Goal: Task Accomplishment & Management: Manage account settings

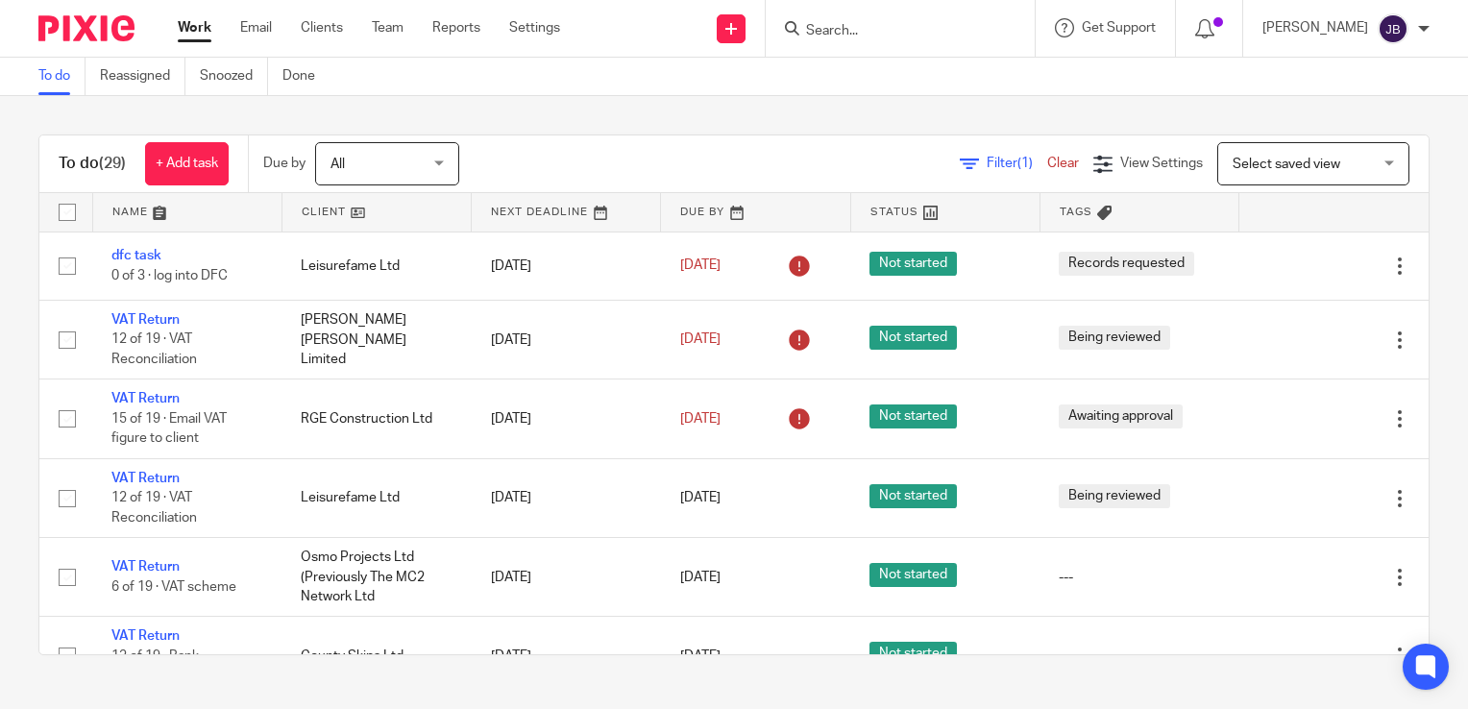
scroll to position [1441, 0]
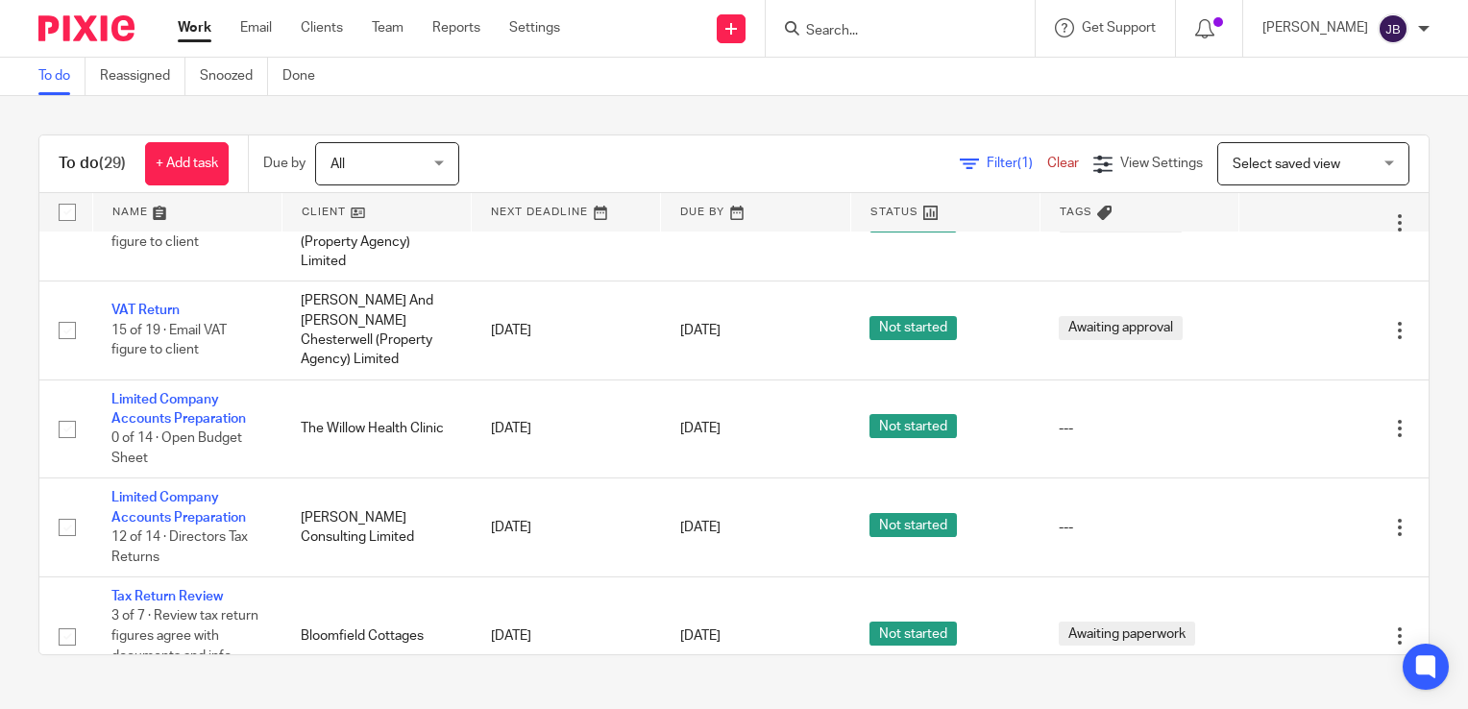
click at [860, 38] on input "Search" at bounding box center [890, 31] width 173 height 17
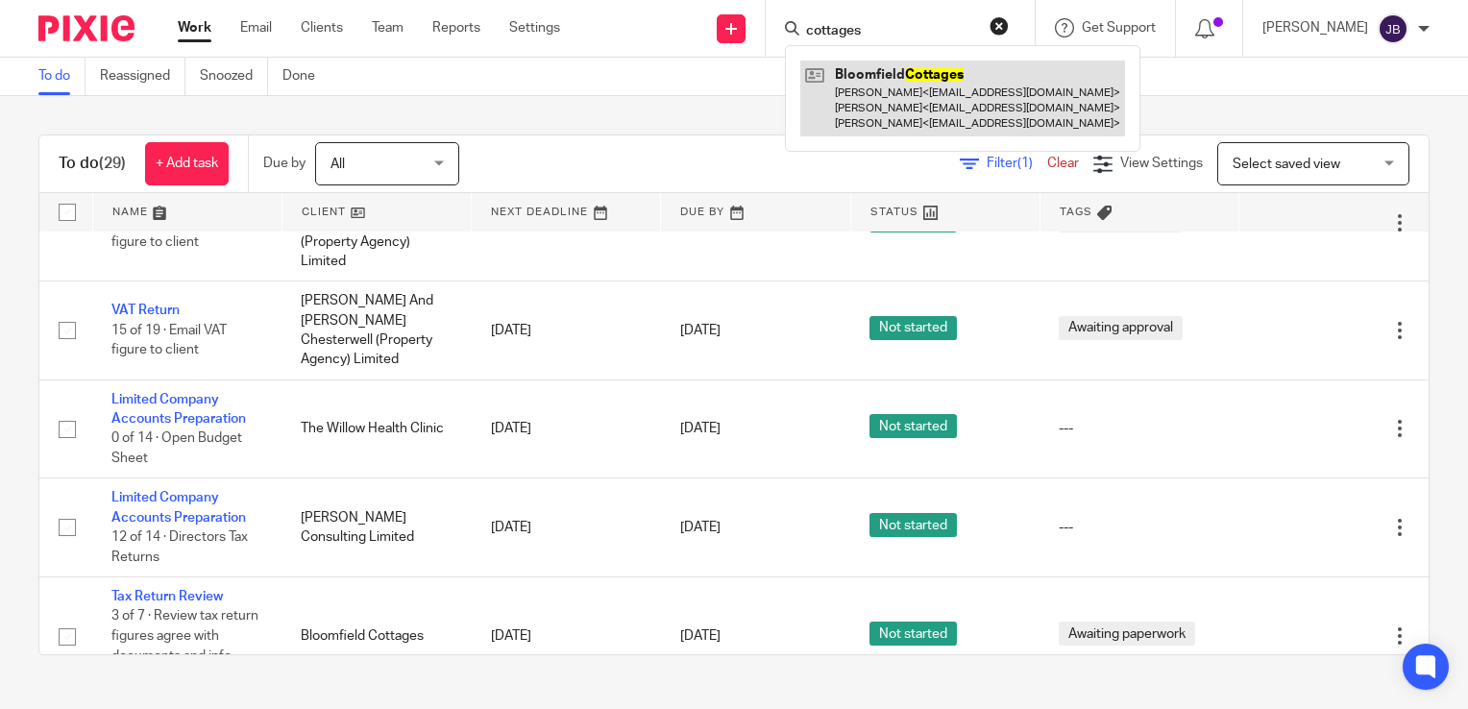
type input "cottages"
click at [884, 93] on link at bounding box center [962, 99] width 325 height 76
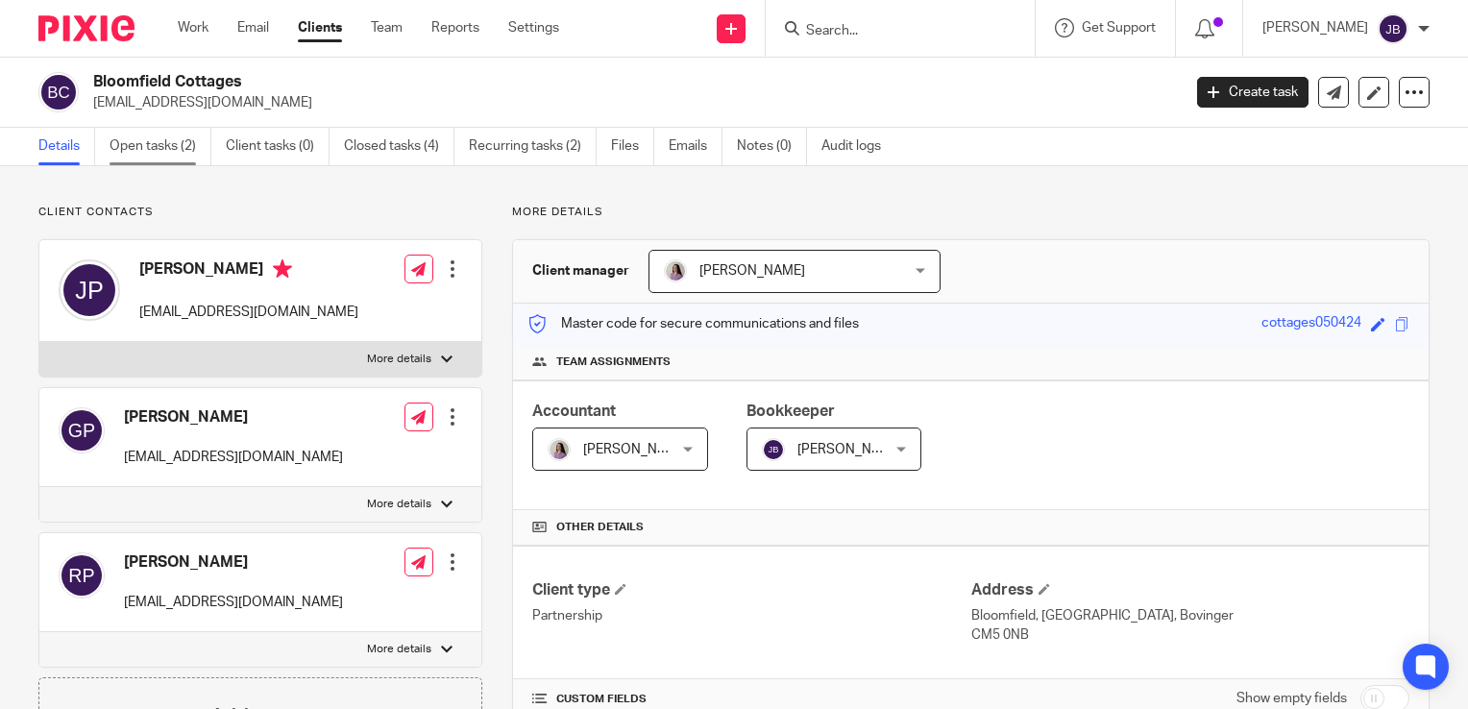
click at [179, 136] on link "Open tasks (2)" at bounding box center [161, 146] width 102 height 37
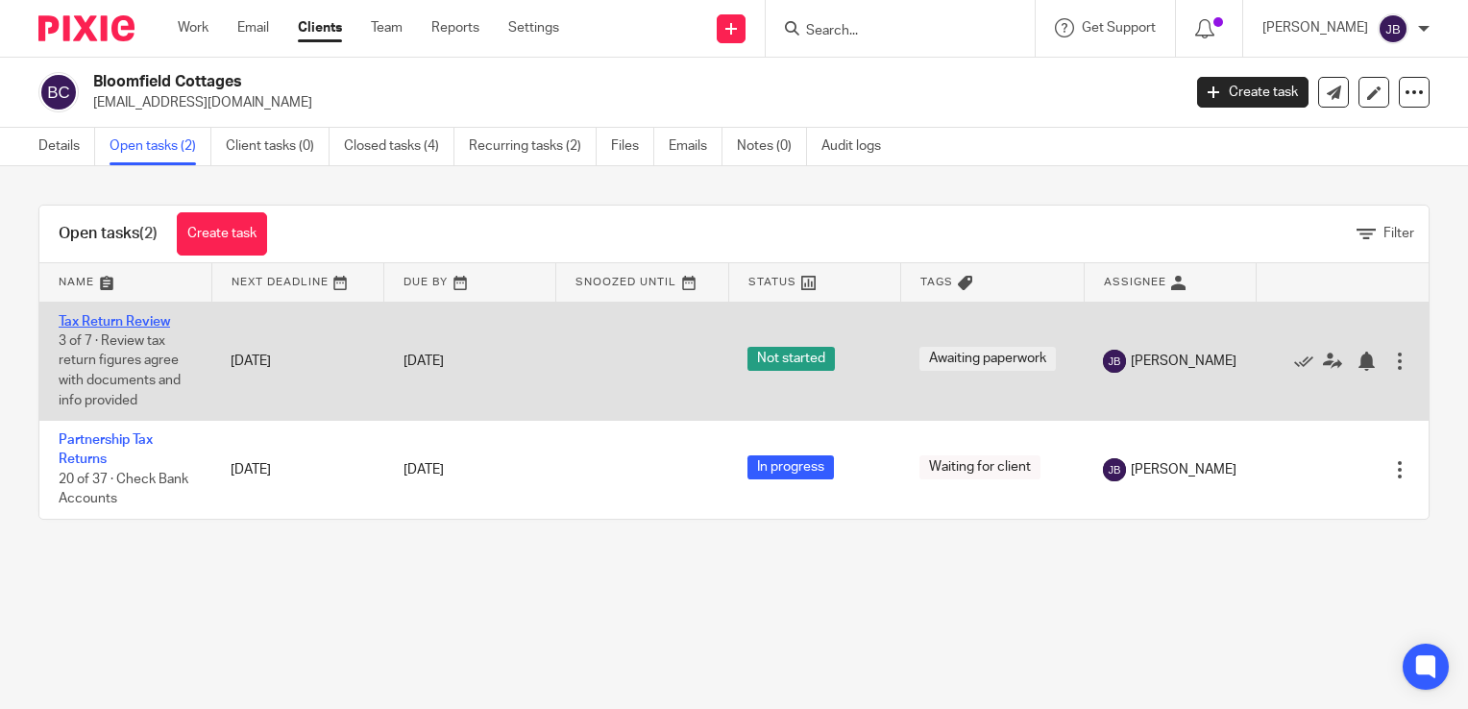
click at [147, 318] on link "Tax Return Review" at bounding box center [114, 321] width 111 height 13
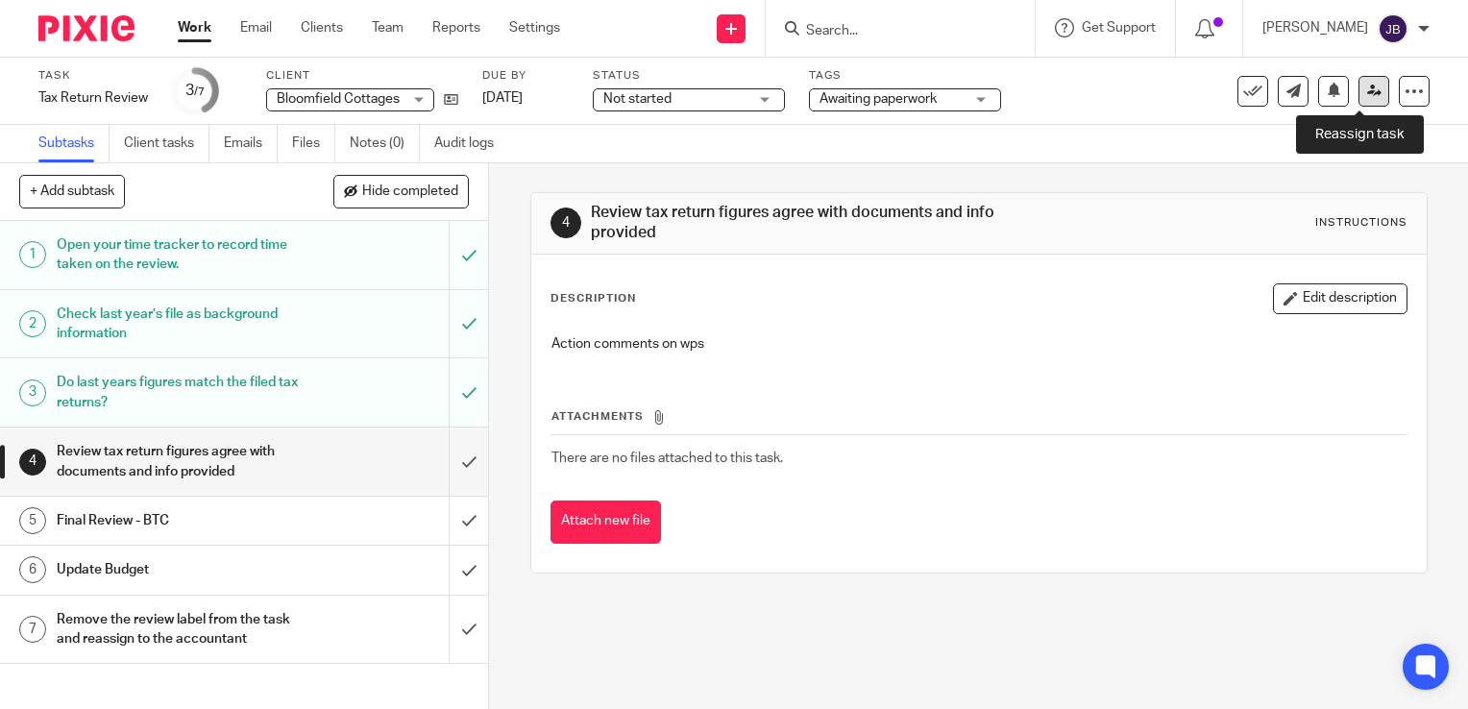
click at [1367, 94] on icon at bounding box center [1374, 91] width 14 height 14
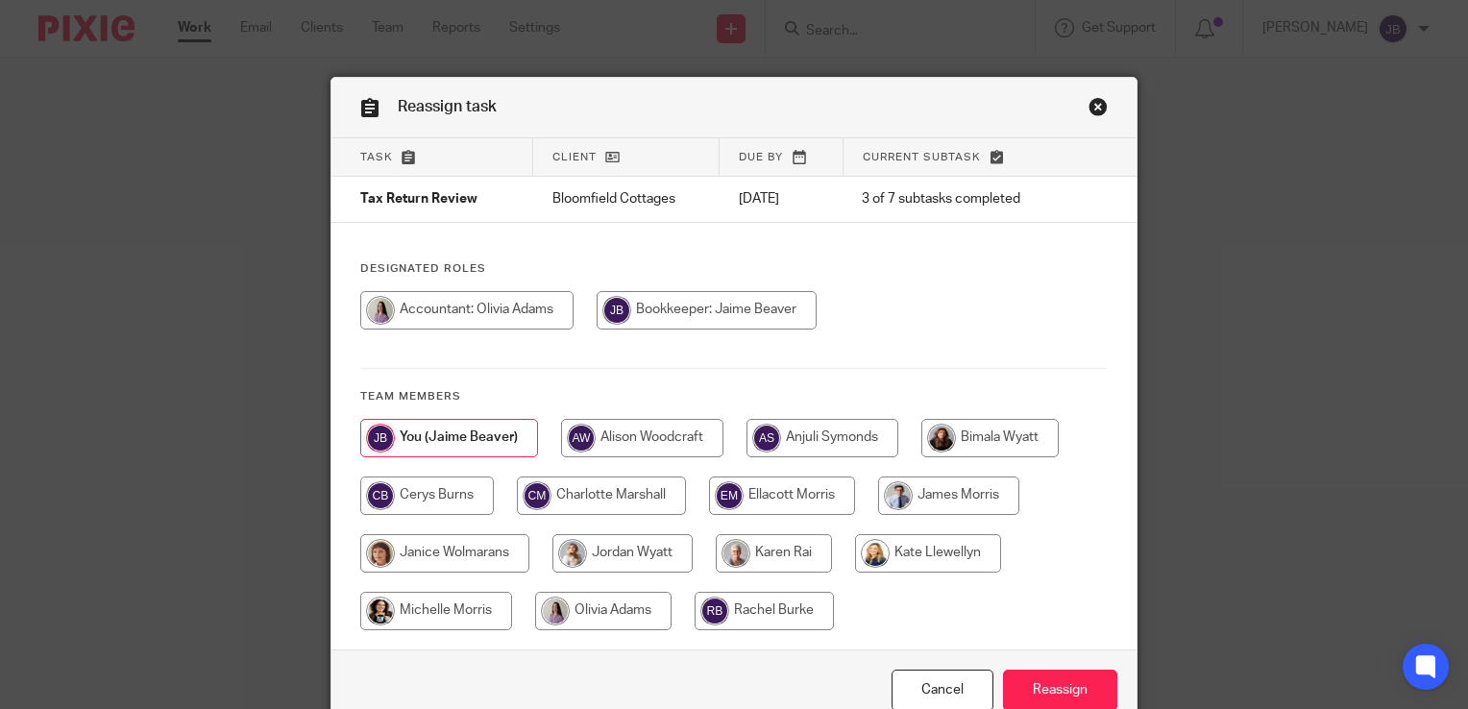
click at [601, 591] on div at bounding box center [733, 534] width 747 height 231
drag, startPoint x: 601, startPoint y: 591, endPoint x: 620, endPoint y: 610, distance: 26.5
click at [620, 610] on input "radio" at bounding box center [603, 611] width 136 height 38
radio input "true"
click at [938, 593] on div at bounding box center [733, 534] width 747 height 231
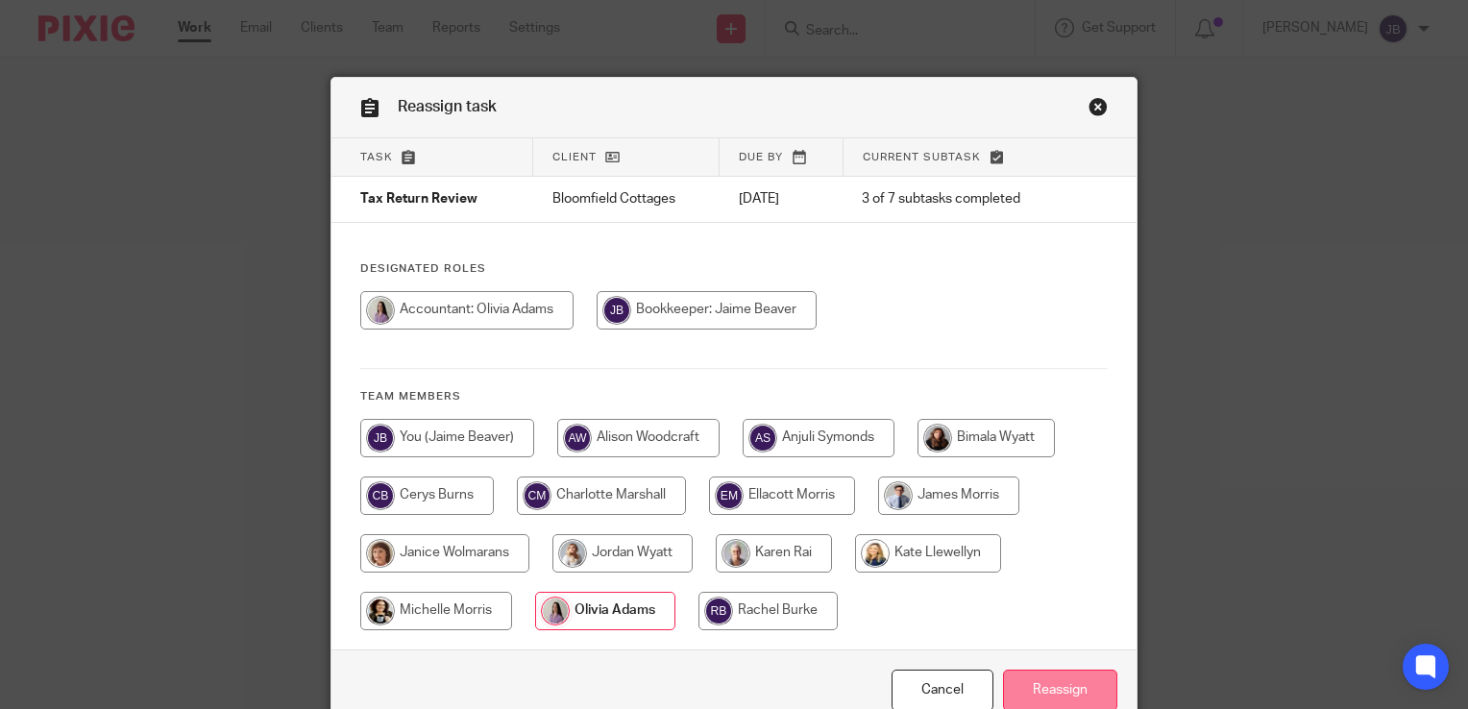
click at [1082, 687] on input "Reassign" at bounding box center [1060, 690] width 114 height 41
